Goal: Task Accomplishment & Management: Manage account settings

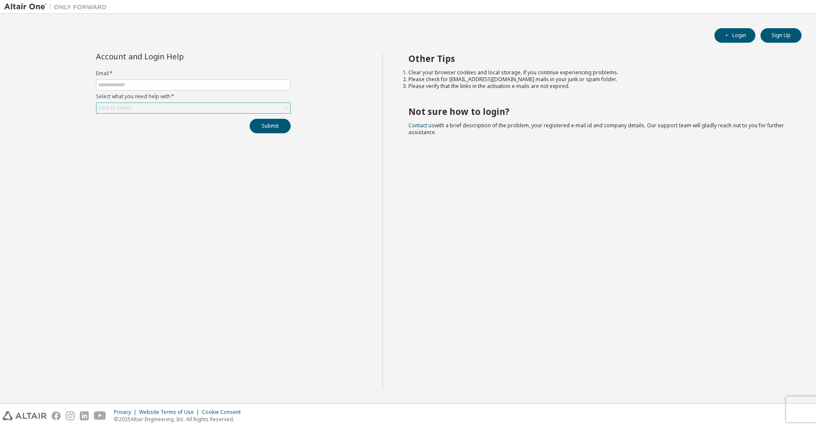
click at [231, 106] on div "Click to select" at bounding box center [193, 108] width 194 height 10
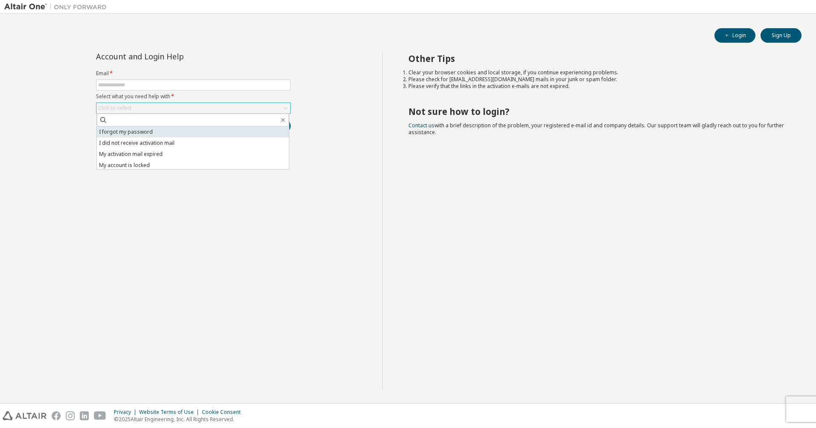
click at [184, 127] on li "I forgot my password" at bounding box center [193, 131] width 192 height 11
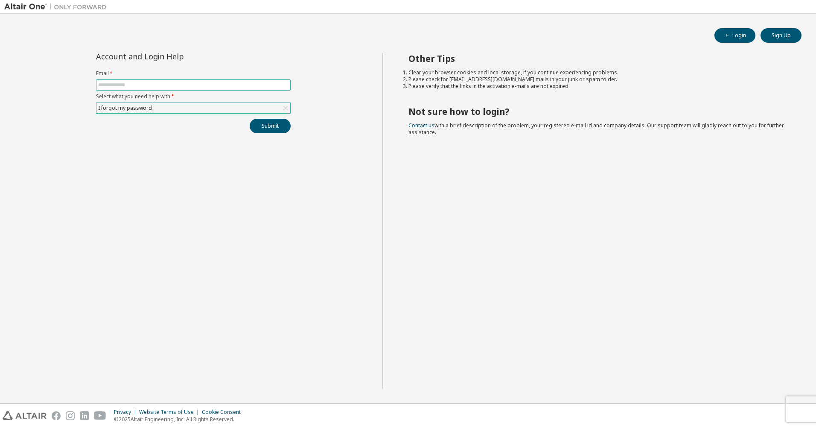
click at [185, 89] on span at bounding box center [193, 84] width 195 height 11
click at [144, 85] on input "text" at bounding box center [193, 85] width 190 height 7
type input "**********"
click at [263, 131] on button "Submit" at bounding box center [270, 126] width 41 height 15
